Goal: Use online tool/utility: Use online tool/utility

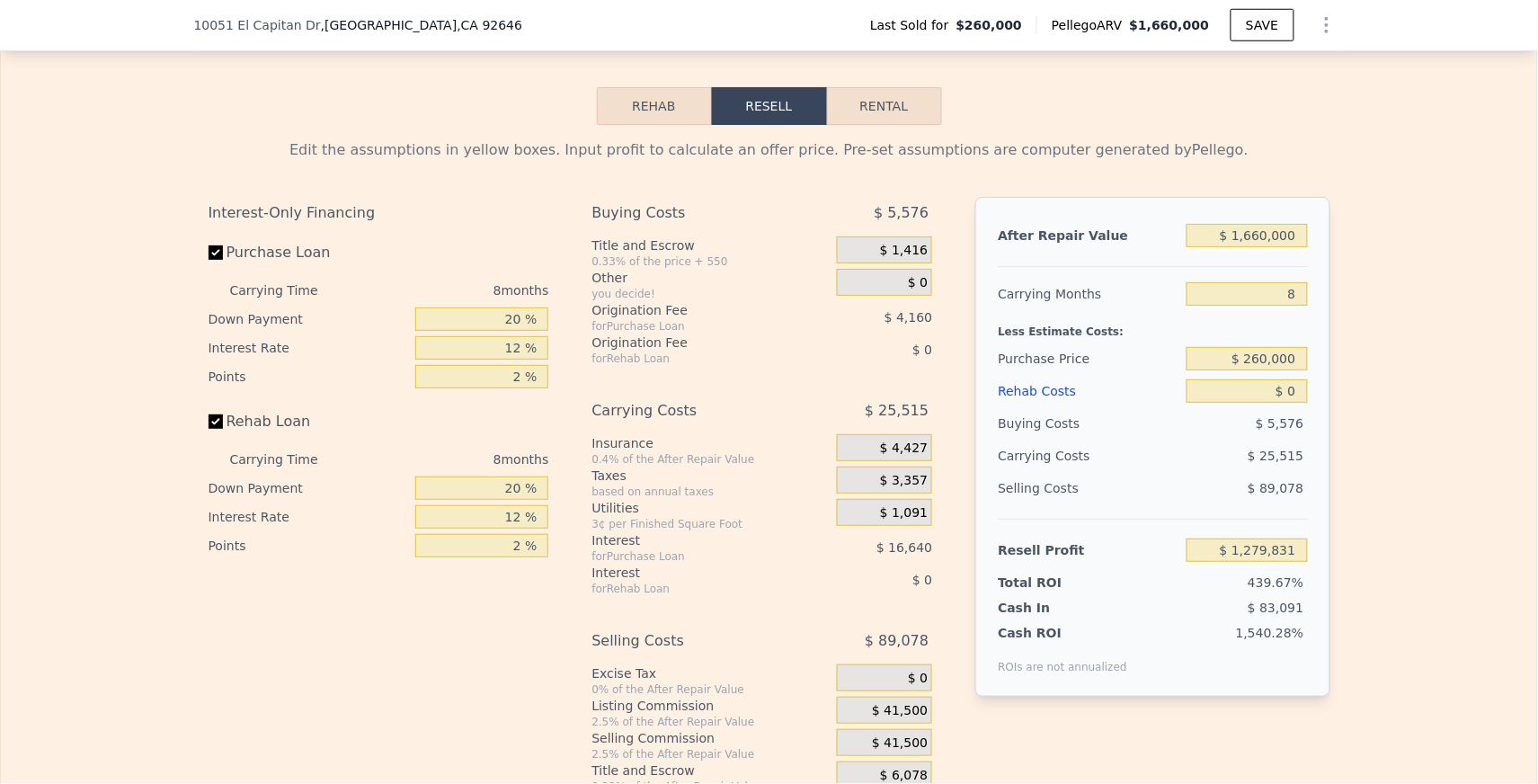
scroll to position [2571, 0]
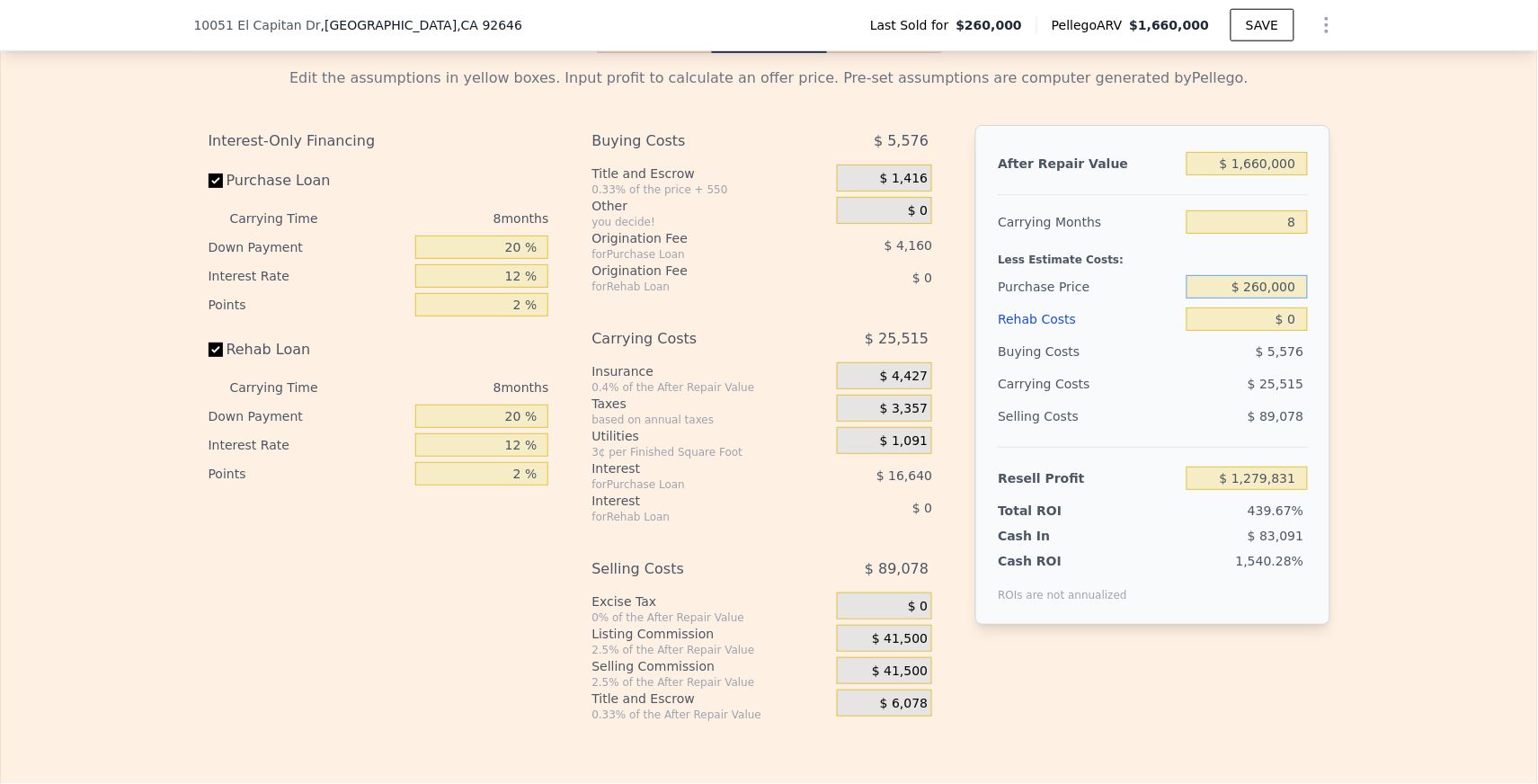
click at [1257, 275] on input "$ 260,000" at bounding box center [1247, 287] width 120 height 24
type input "$ 1,360,000"
click at [1294, 211] on input "8" at bounding box center [1247, 222] width 120 height 24
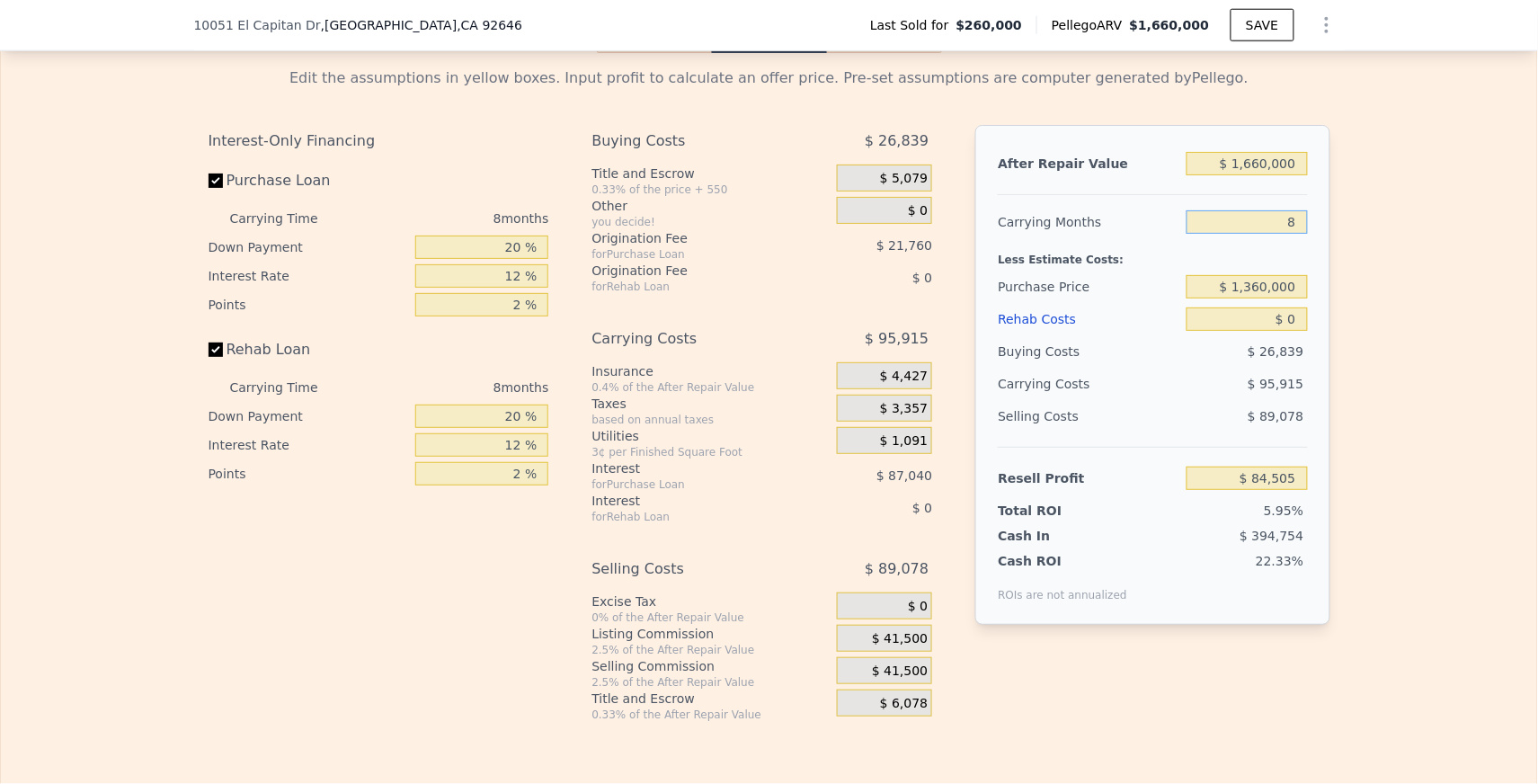
type input "$ 88,168"
click at [1294, 211] on input "8" at bounding box center [1247, 222] width 120 height 24
type input "12"
type input "$ 40,211"
type input "12"
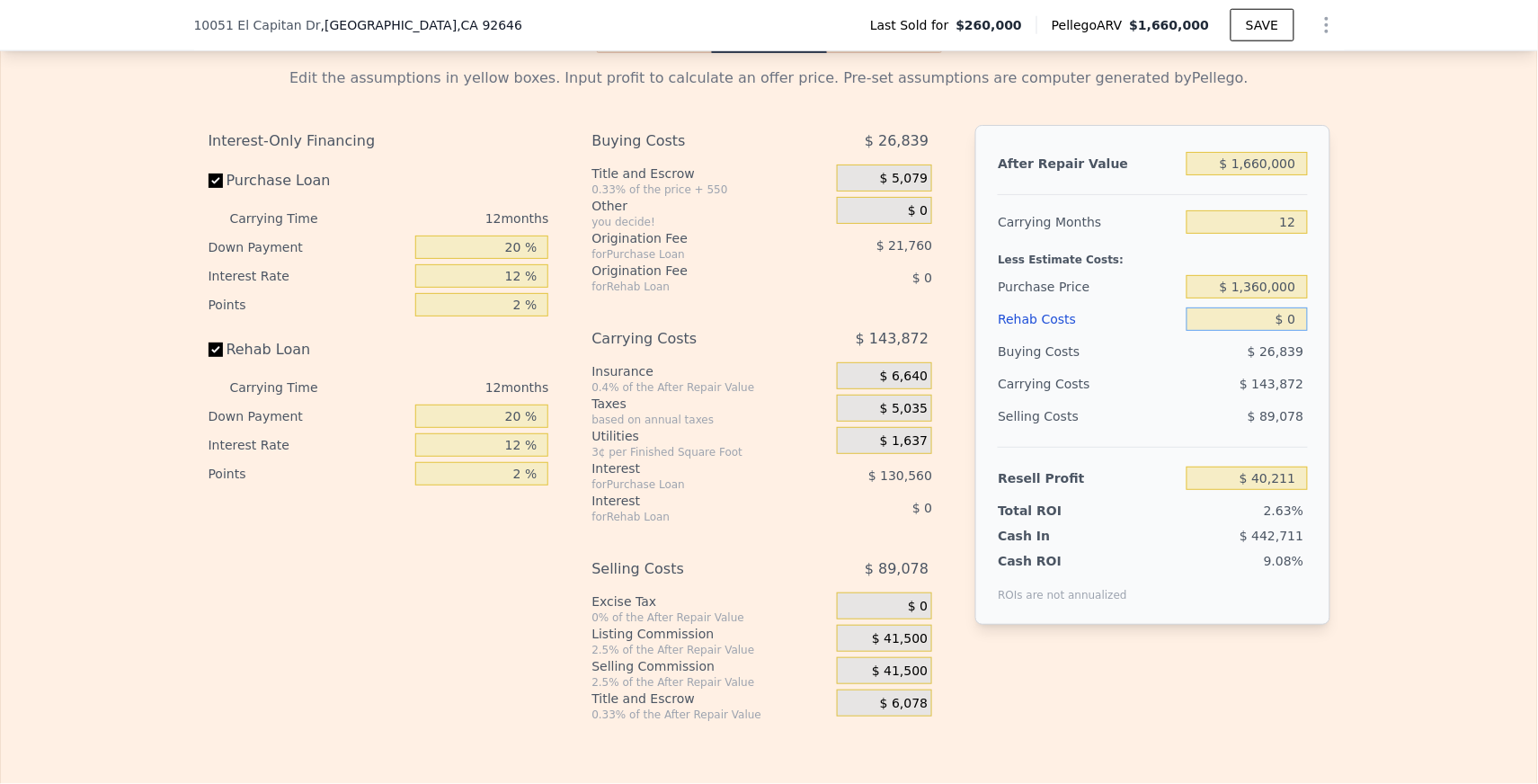
click at [1299, 307] on input "$ 0" at bounding box center [1247, 319] width 120 height 24
type input "$ 2"
type input "$ 40,209"
type input "$ 20"
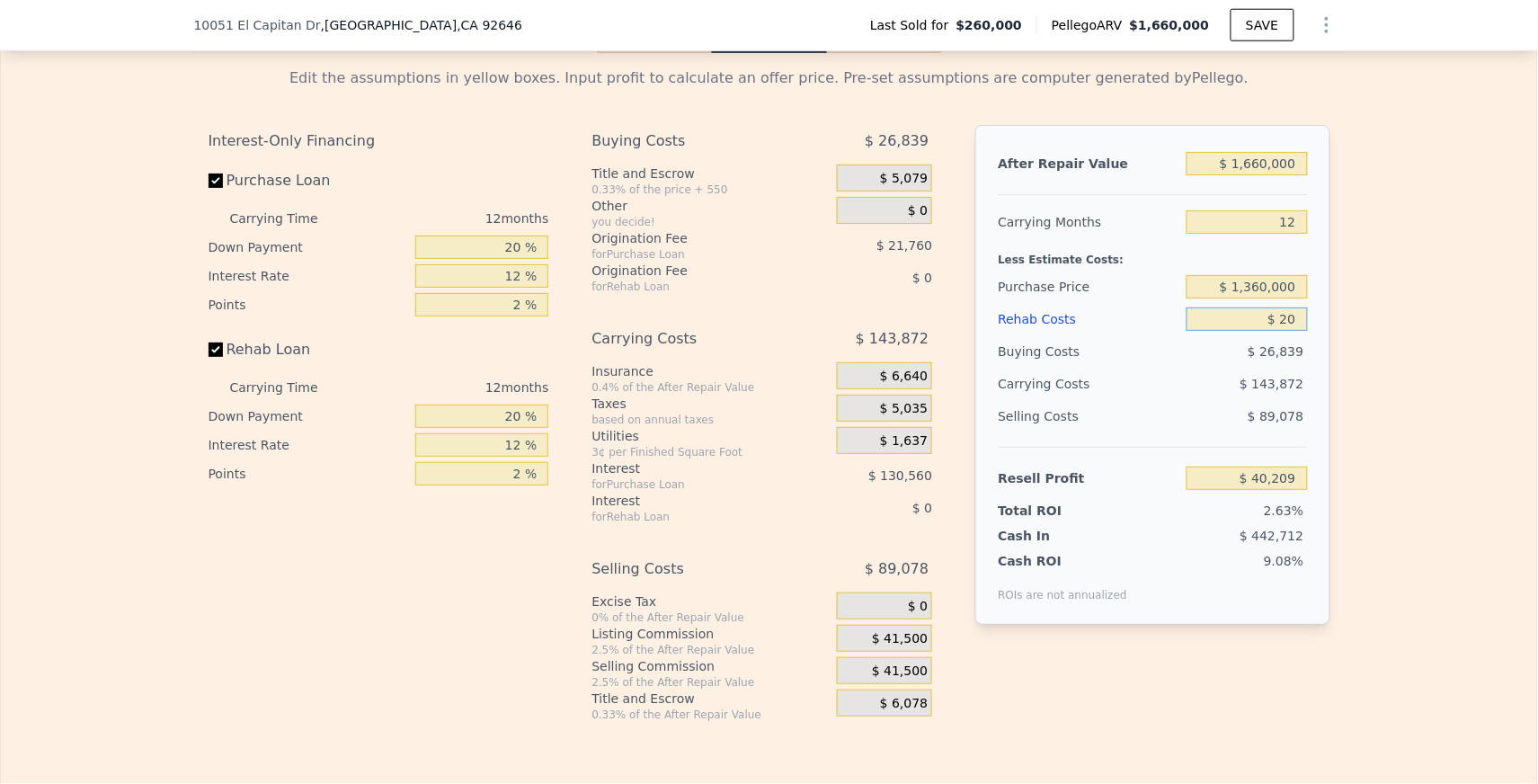
type input "$ 40,191"
type input "$ 200"
type input "$ 39,984"
type input "$ 2,000"
type input "$ 37,987"
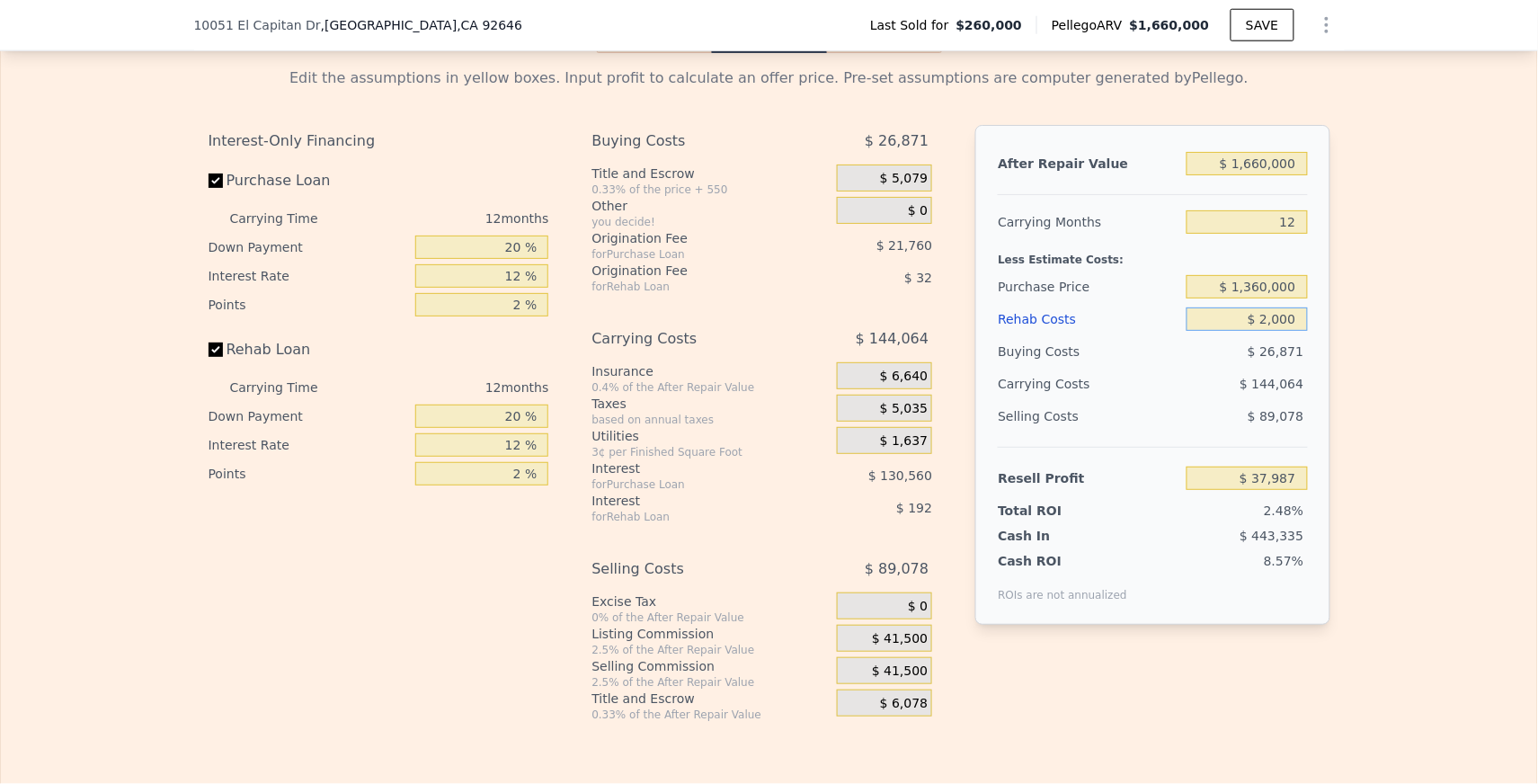
type input "$ 20,000"
type input "$ 17,971"
type input "$ 200,000"
type input "-$ 182,189"
click at [1387, 302] on div "Edit the assumptions in yellow boxes. Input profit to calculate an offer price.…" at bounding box center [769, 387] width 1536 height 669
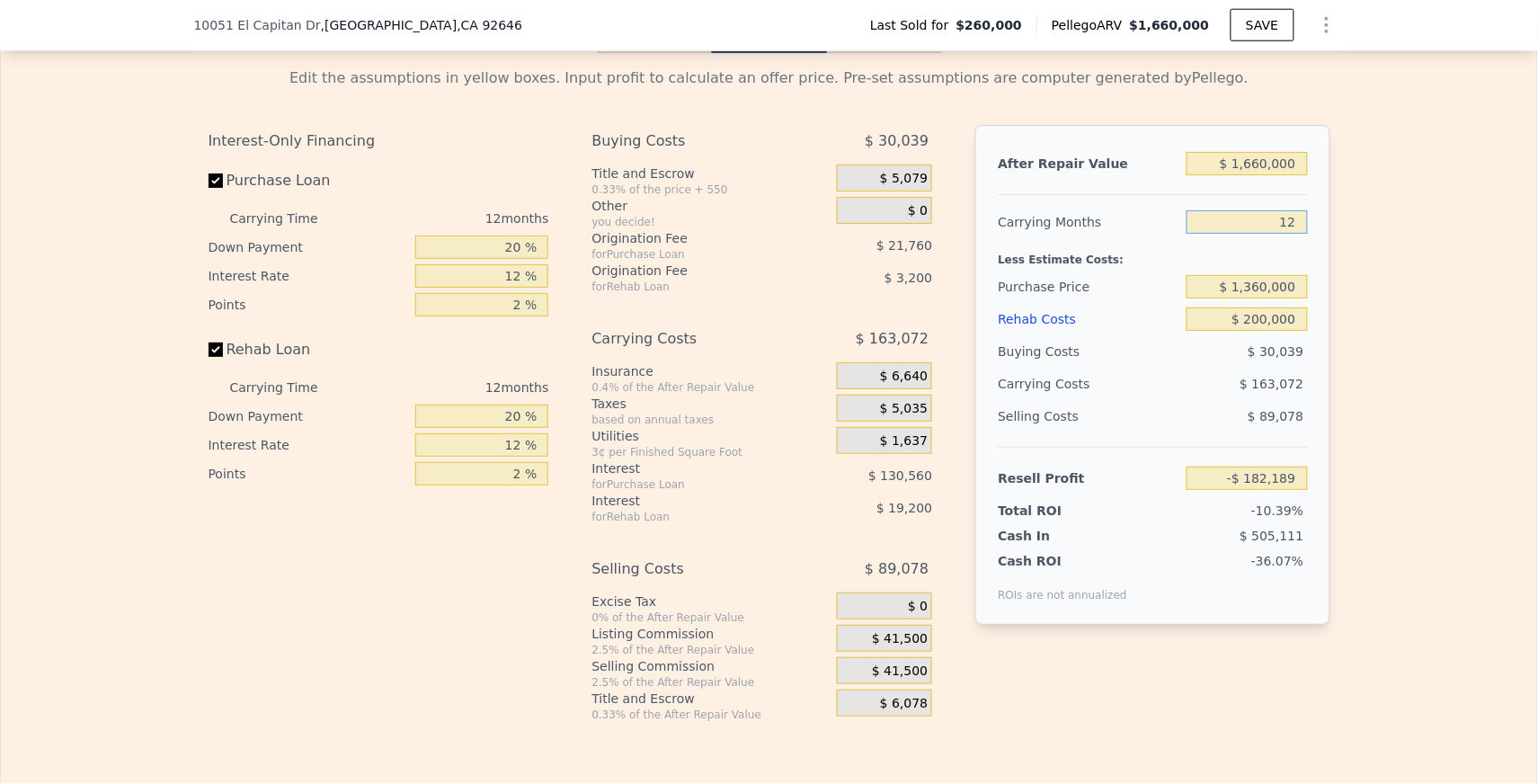
click at [1295, 211] on input "12" at bounding box center [1247, 222] width 120 height 24
type input "9"
type input "-$ 141,421"
type input "9"
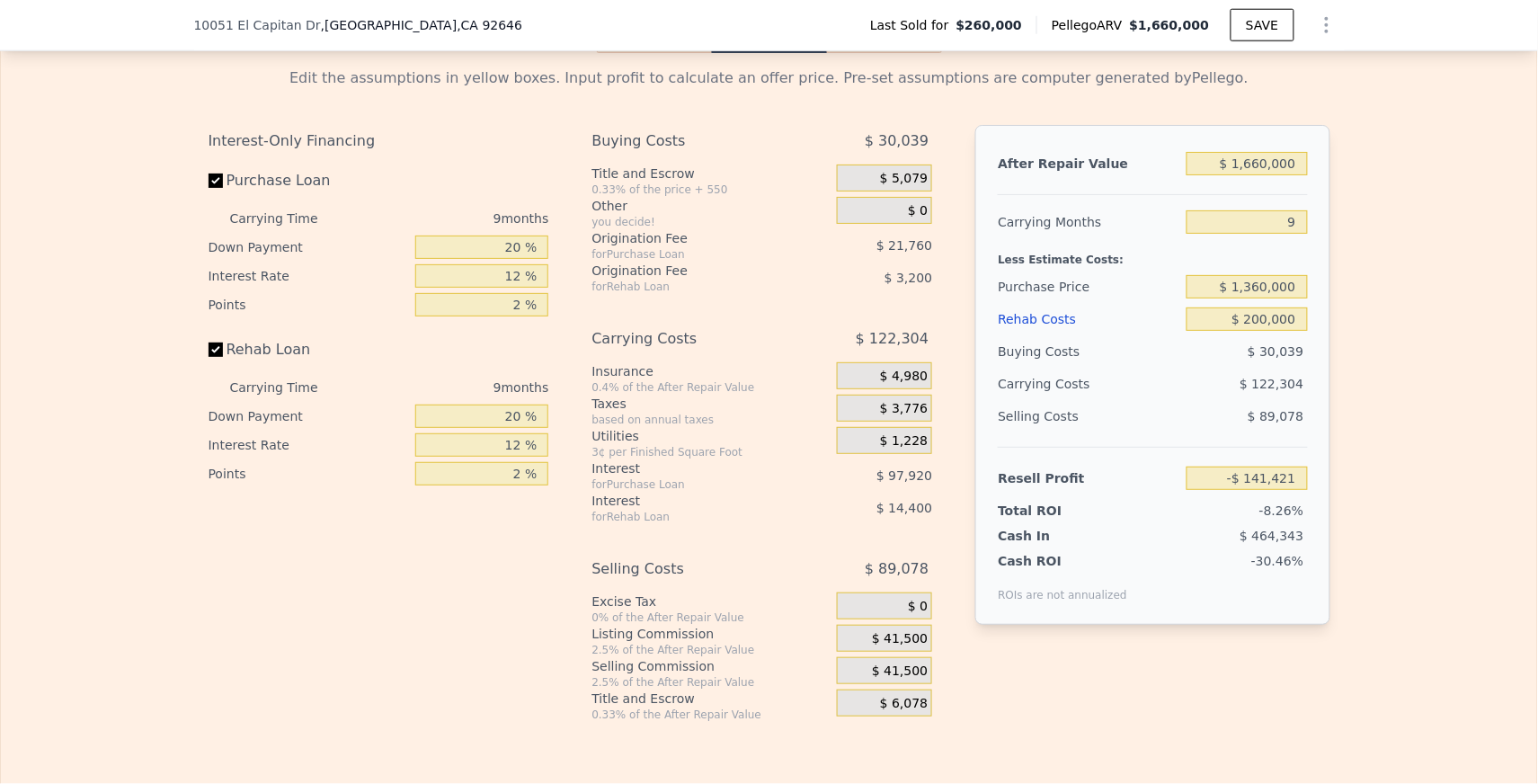
click at [1392, 237] on div "Edit the assumptions in yellow boxes. Input profit to calculate an offer price.…" at bounding box center [769, 387] width 1536 height 669
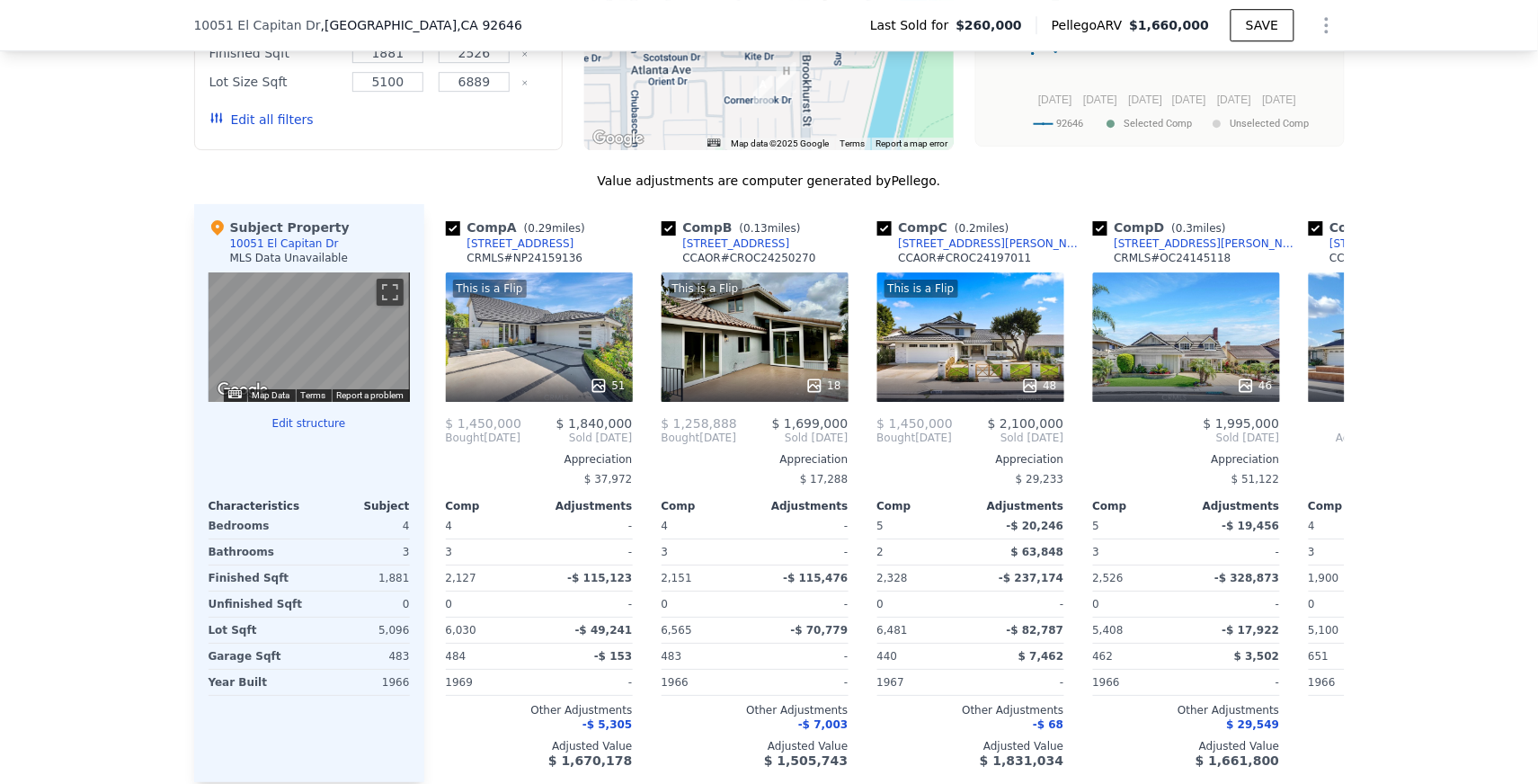
scroll to position [1620, 0]
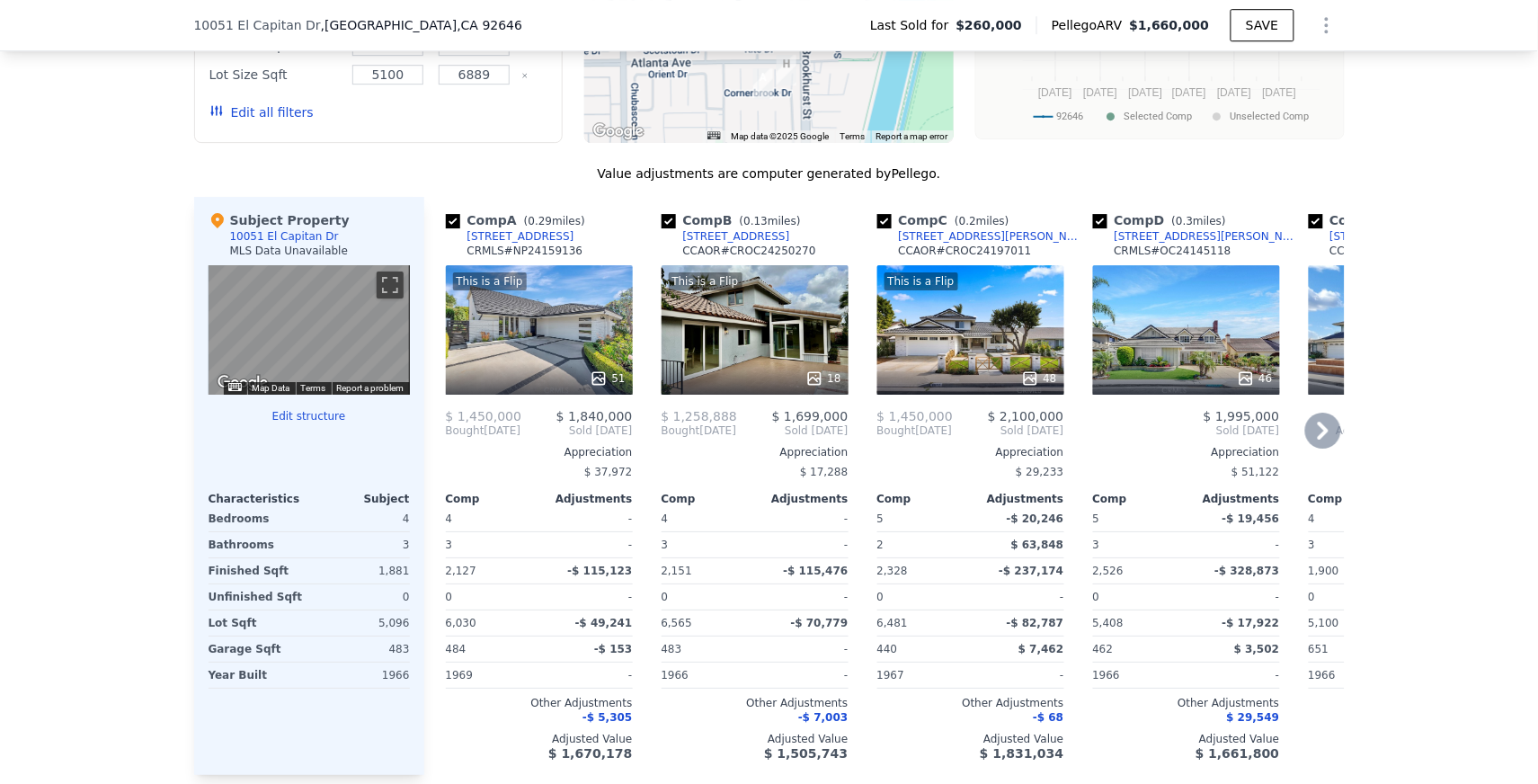
click at [1328, 422] on icon at bounding box center [1324, 431] width 36 height 36
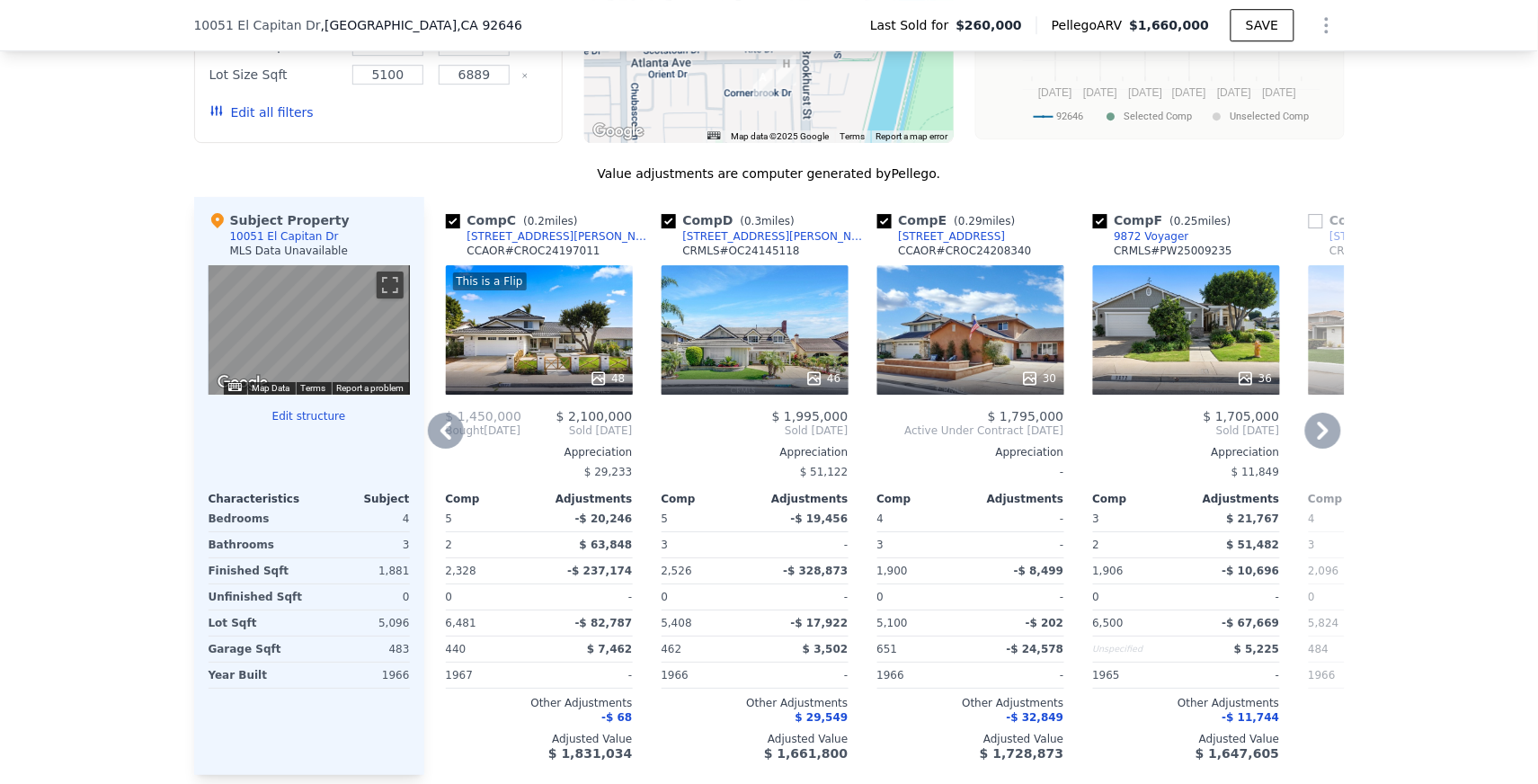
click at [1329, 422] on icon at bounding box center [1324, 431] width 36 height 36
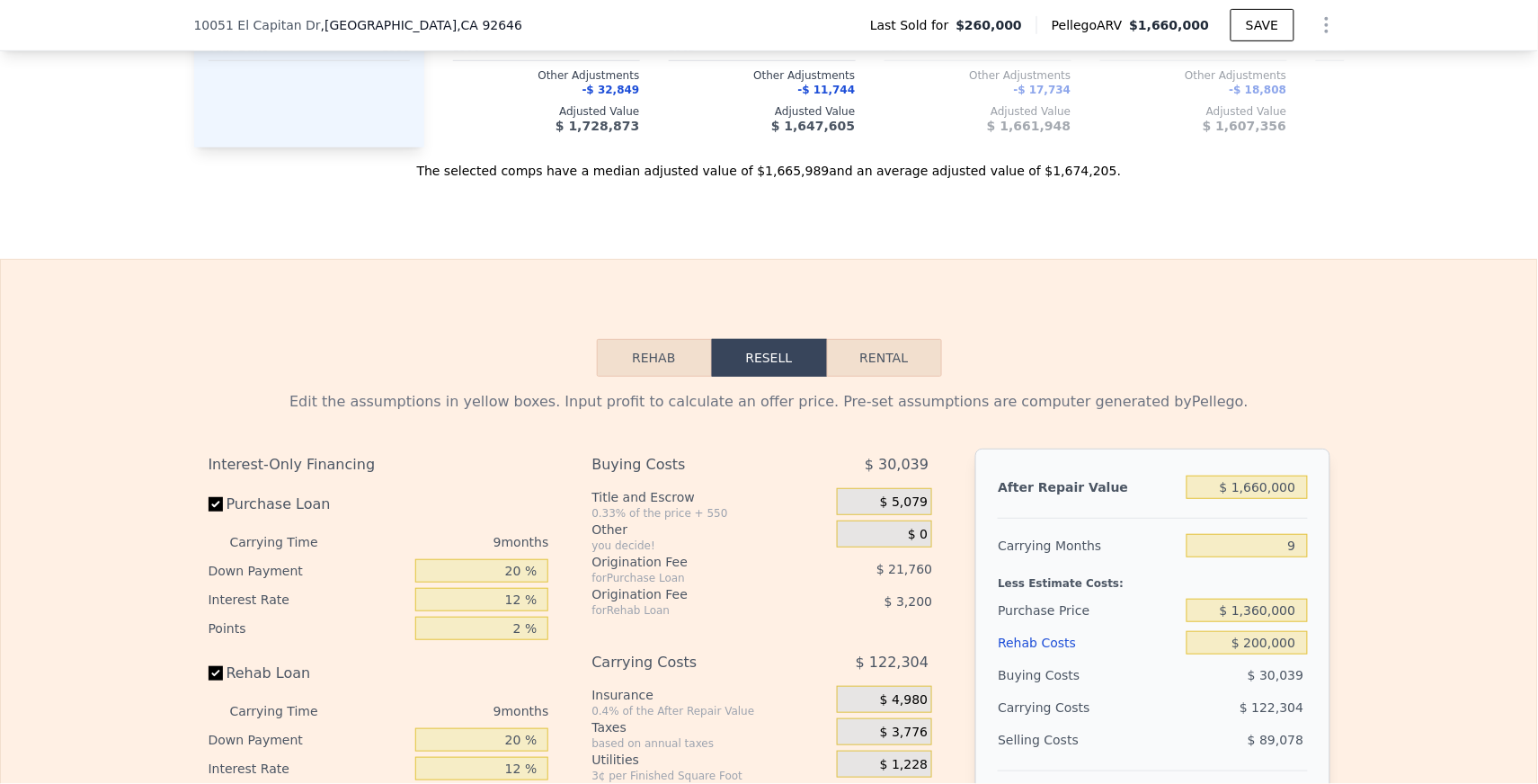
scroll to position [2260, 0]
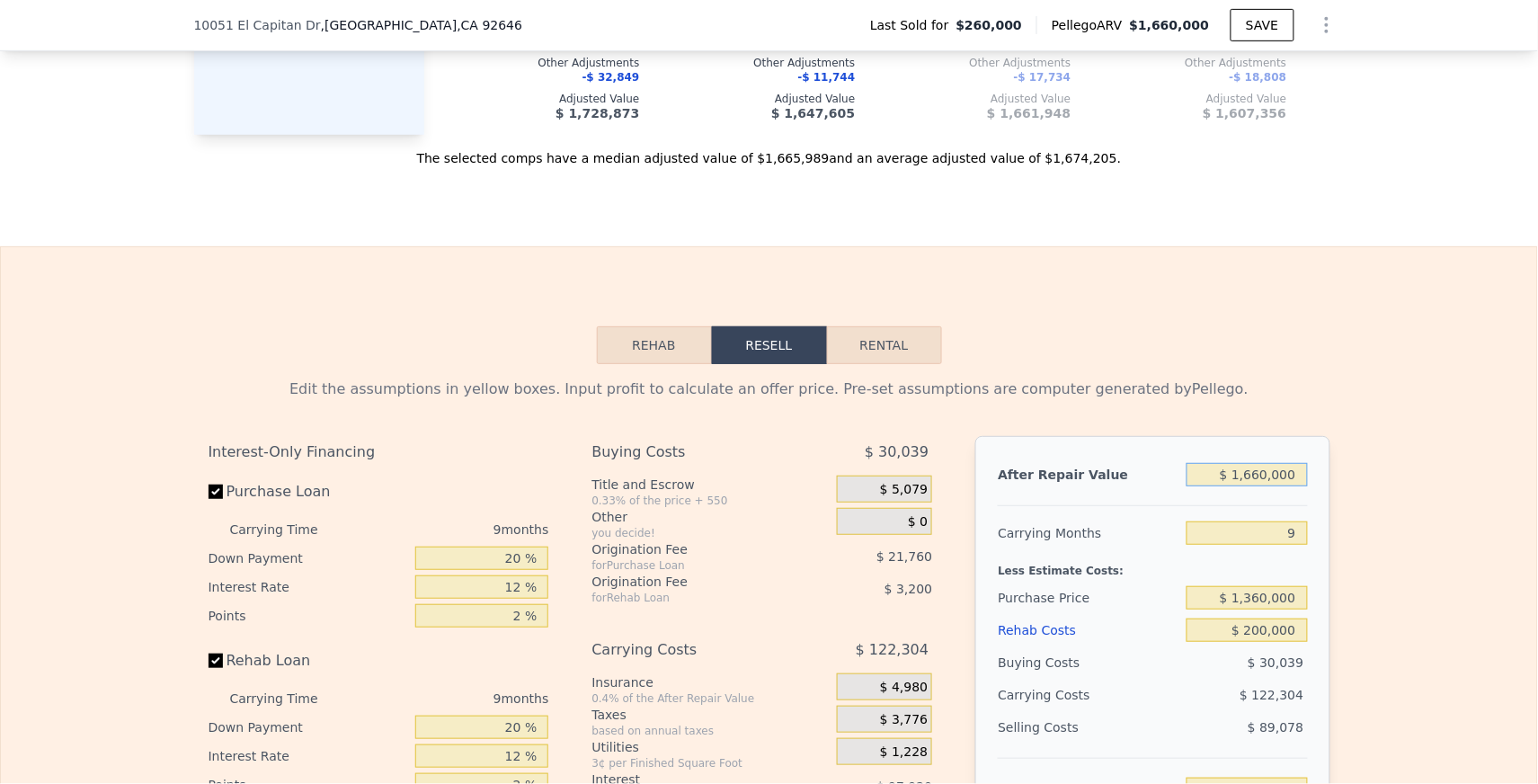
click at [1299, 463] on input "$ 1,660,000" at bounding box center [1247, 475] width 120 height 24
click at [1353, 477] on div "Edit the assumptions in yellow boxes. Input profit to calculate an offer price.…" at bounding box center [769, 698] width 1536 height 669
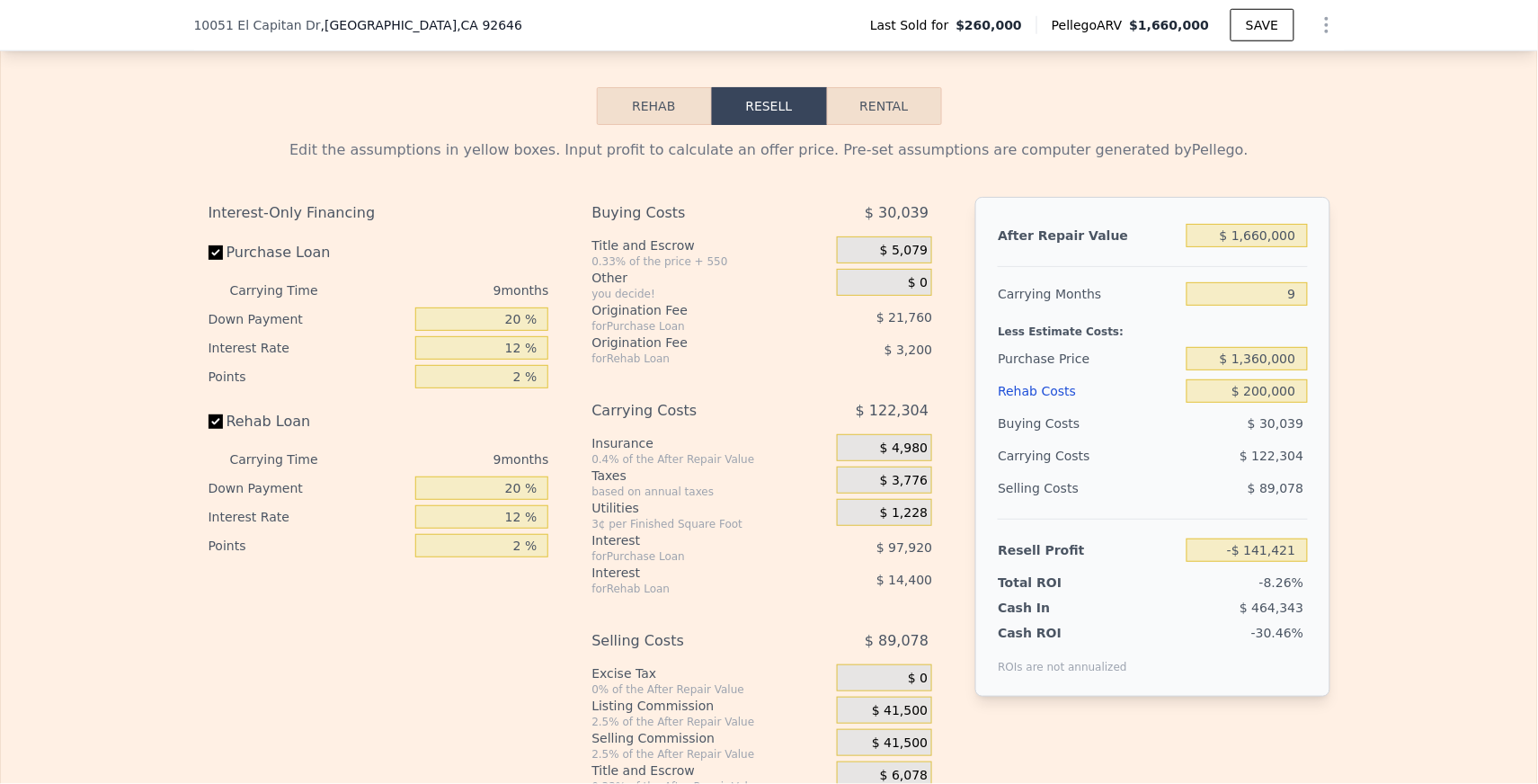
scroll to position [2515, 0]
